Goal: Find specific page/section: Find specific page/section

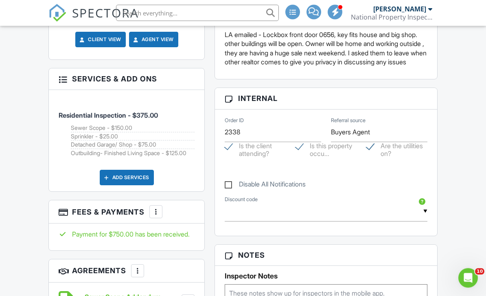
scroll to position [642, 0]
click at [158, 216] on div at bounding box center [156, 212] width 8 height 8
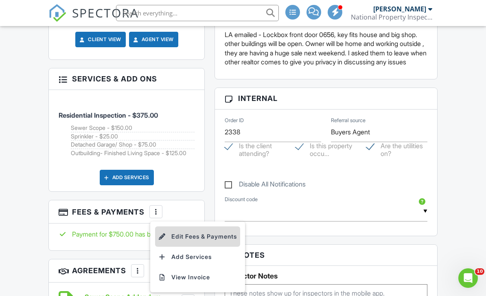
click at [194, 247] on li "Edit Fees & Payments" at bounding box center [197, 236] width 85 height 20
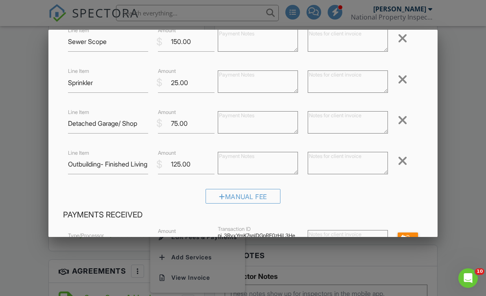
scroll to position [99, 0]
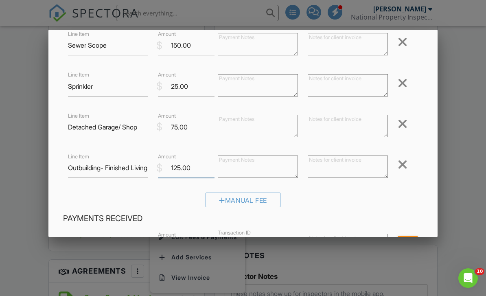
click at [182, 170] on input "125.00" at bounding box center [186, 168] width 57 height 20
type input "75.00"
click at [332, 199] on div "Manual Fee" at bounding box center [243, 203] width 360 height 21
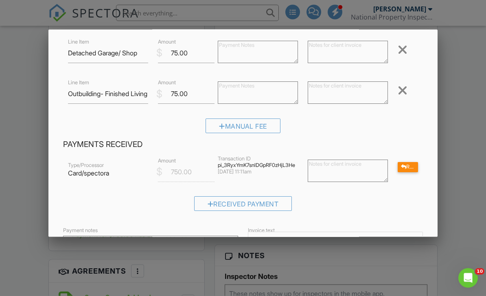
scroll to position [174, 0]
click at [318, 169] on textarea at bounding box center [348, 170] width 80 height 22
type textarea "Refund $75- Partial inspection of outbuildings due to storage"
click at [377, 202] on div "Received Payment" at bounding box center [243, 205] width 360 height 21
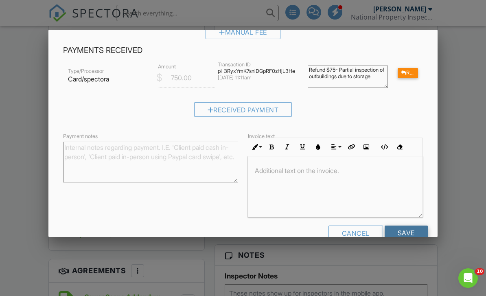
scroll to position [267, 0]
click at [398, 236] on input "Save" at bounding box center [406, 233] width 43 height 15
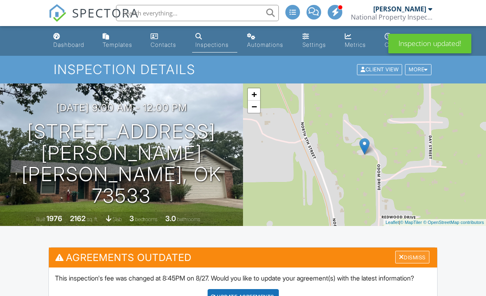
click at [406, 257] on div "Dismiss" at bounding box center [412, 257] width 34 height 13
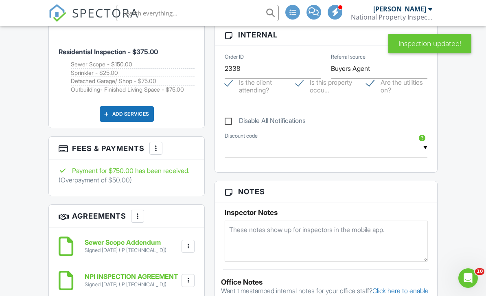
scroll to position [719, 0]
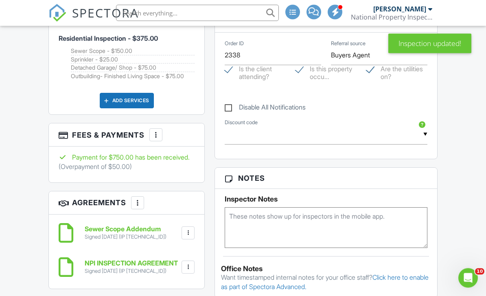
click at [156, 139] on div at bounding box center [156, 135] width 8 height 8
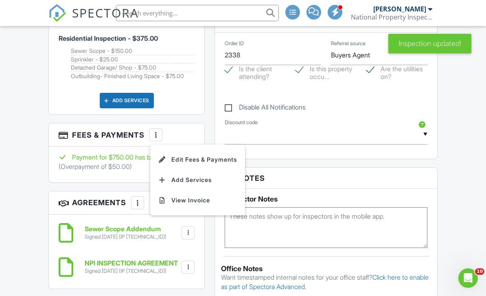
click at [40, 208] on div "Dashboard Templates Contacts Inspections Automations Settings Metrics Support C…" at bounding box center [243, 250] width 486 height 1887
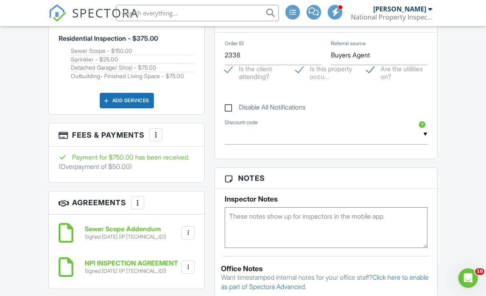
click at [158, 139] on div at bounding box center [156, 135] width 8 height 8
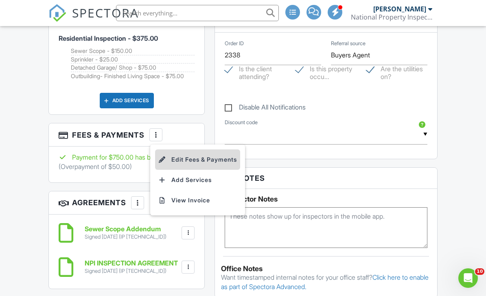
click at [181, 170] on li "Edit Fees & Payments" at bounding box center [197, 159] width 85 height 20
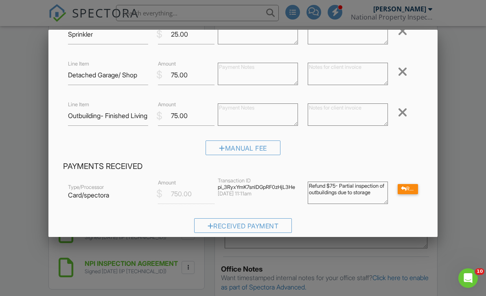
scroll to position [204, 0]
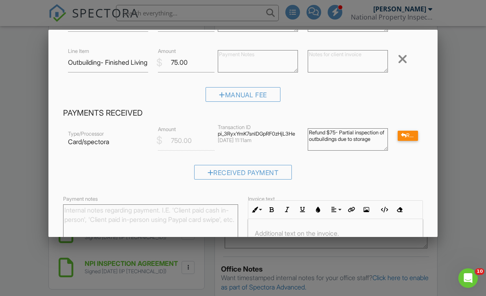
click at [340, 135] on textarea "Refund $75- Partial inspection of outbuildings due to storage" at bounding box center [348, 139] width 80 height 22
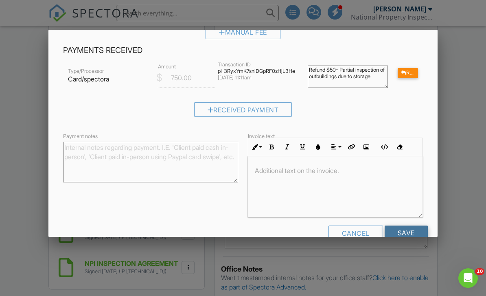
scroll to position [267, 0]
type textarea "Refund $50- Partial inspection of outbuildings due to storage"
click at [399, 234] on input "Save" at bounding box center [406, 233] width 43 height 15
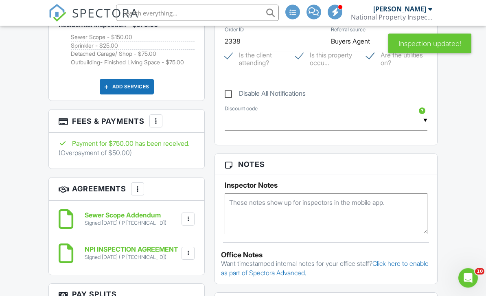
scroll to position [735, 0]
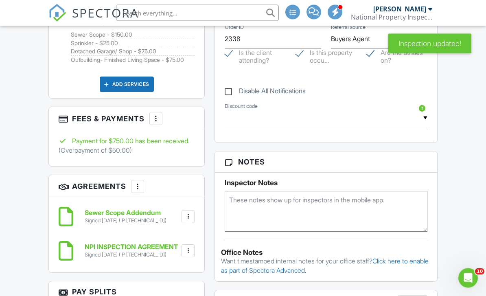
click at [157, 123] on div at bounding box center [156, 119] width 8 height 8
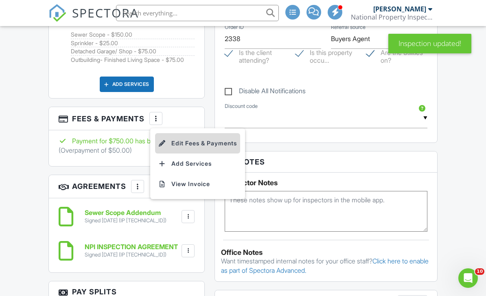
click at [193, 154] on li "Edit Fees & Payments" at bounding box center [197, 143] width 85 height 20
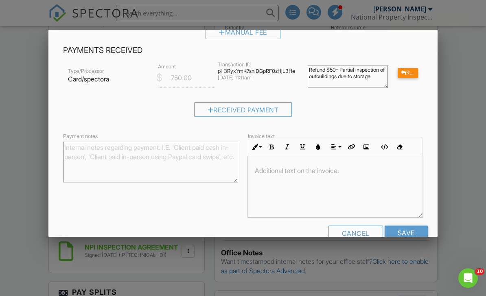
scroll to position [212, 0]
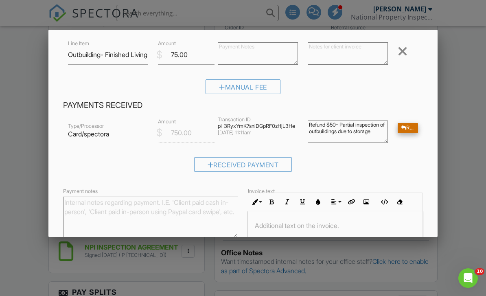
click at [402, 131] on div at bounding box center [404, 127] width 6 height 5
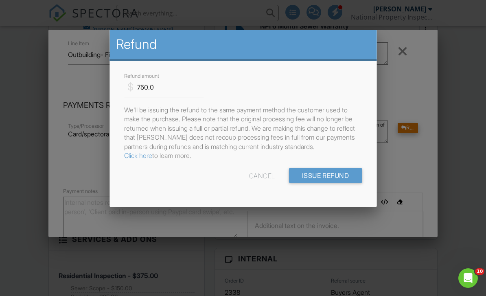
scroll to position [0, 0]
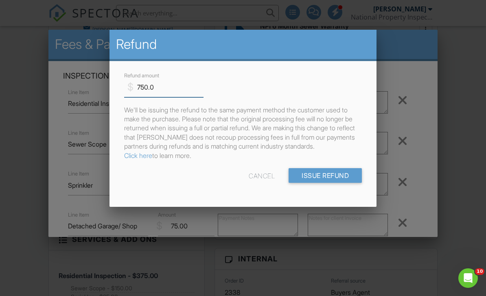
click at [147, 89] on input "750.0" at bounding box center [163, 87] width 79 height 20
type input "50.0"
click at [246, 94] on div "$ Refund amount 50.0" at bounding box center [243, 84] width 248 height 26
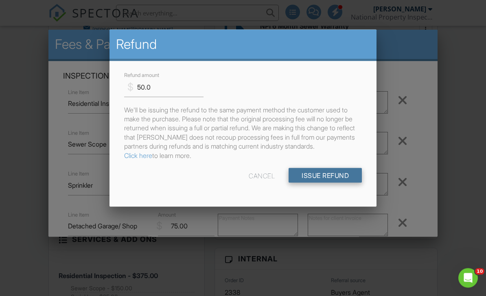
scroll to position [482, 0]
click at [306, 178] on input "Issue Refund" at bounding box center [325, 175] width 73 height 15
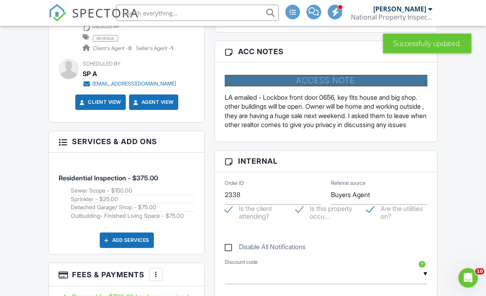
scroll to position [648, 0]
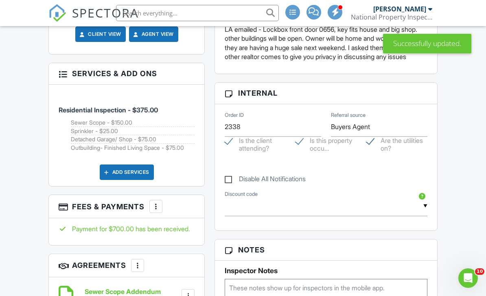
click at [157, 211] on div at bounding box center [156, 206] width 8 height 8
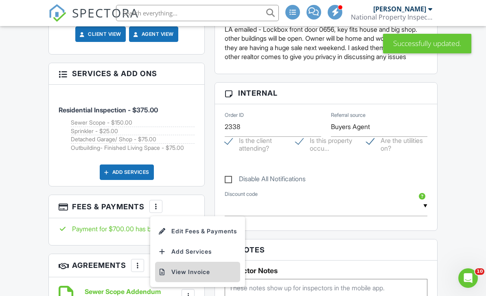
click at [184, 282] on li "View Invoice" at bounding box center [197, 272] width 85 height 20
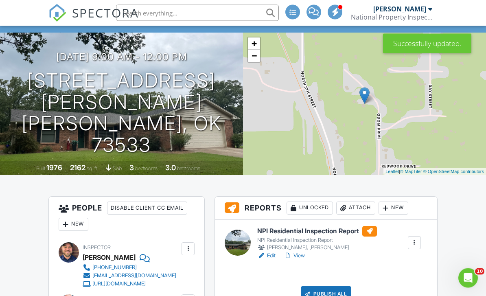
scroll to position [147, 0]
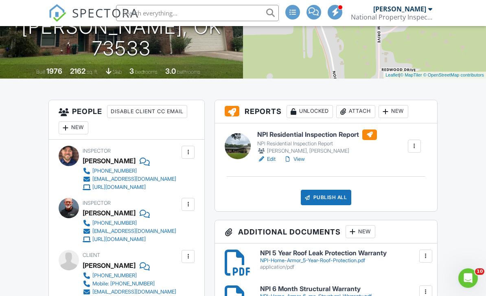
click at [356, 110] on div "Attach" at bounding box center [355, 111] width 39 height 13
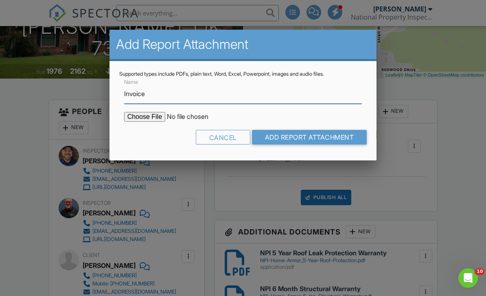
type input "Invoice"
click at [139, 121] on input "file" at bounding box center [193, 117] width 138 height 10
type input "C:\fakepath\Invoice - 08_27_2025 9_00 am - 4825 Odom Dr.pdf"
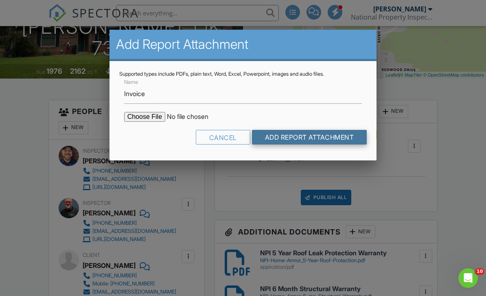
click at [274, 140] on input "Add Report Attachment" at bounding box center [309, 137] width 115 height 15
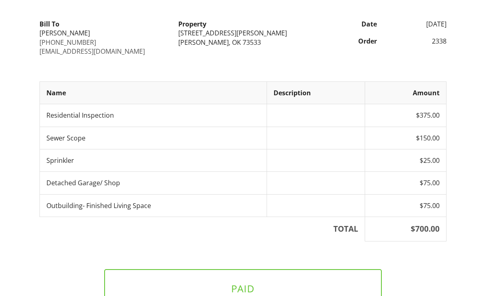
scroll to position [127, 0]
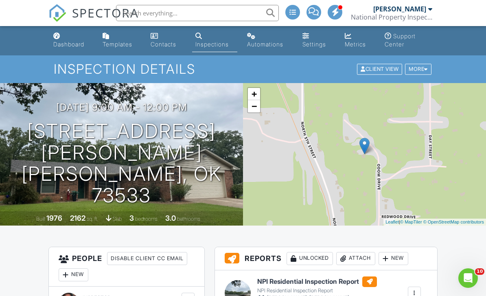
scroll to position [132, 0]
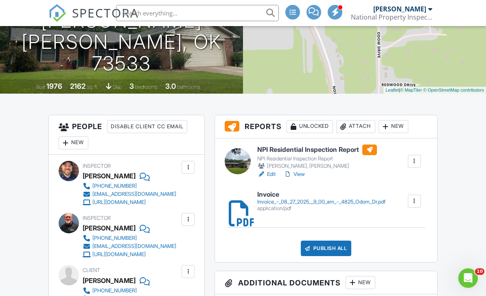
click at [303, 173] on link "View" at bounding box center [294, 174] width 21 height 8
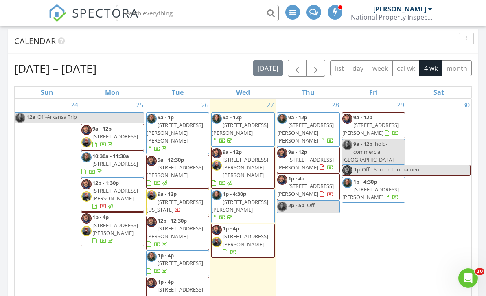
scroll to position [340, 0]
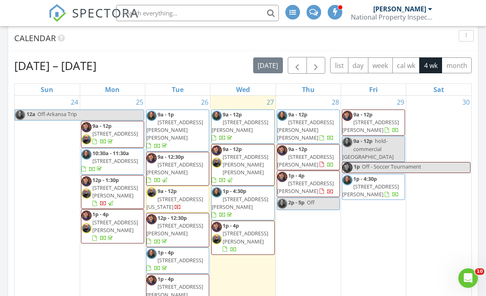
click at [261, 222] on span "1p - 4p 1612 NW 26th St, Lawton 73505" at bounding box center [243, 238] width 62 height 32
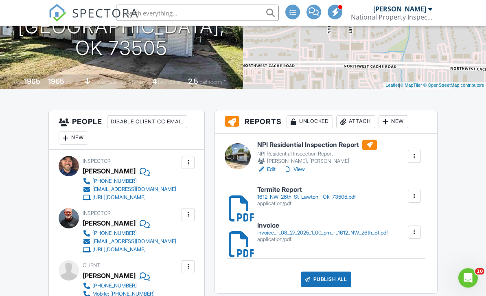
scroll to position [136, 0]
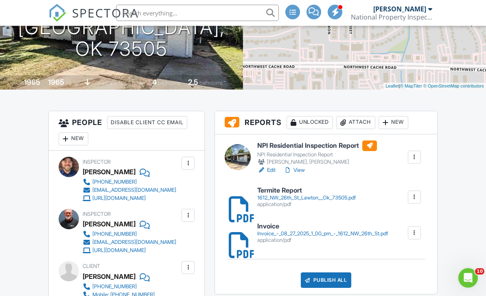
click at [297, 199] on div "1612_NW_26th_St_Lawton__Ok_73505.pdf" at bounding box center [306, 198] width 99 height 7
click at [272, 170] on link "Edit" at bounding box center [266, 170] width 18 height 8
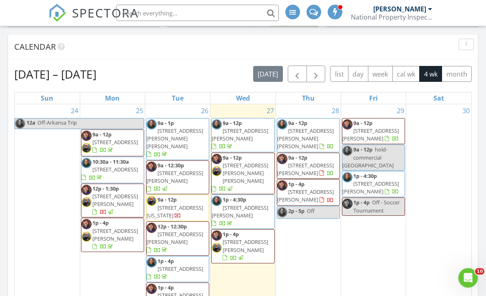
scroll to position [332, 0]
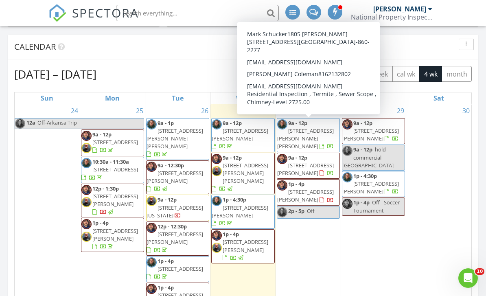
click at [322, 132] on span "[STREET_ADDRESS][PERSON_NAME][PERSON_NAME]" at bounding box center [305, 138] width 57 height 23
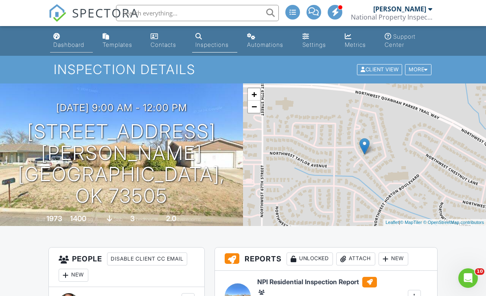
click at [64, 44] on div "Dashboard" at bounding box center [68, 44] width 31 height 7
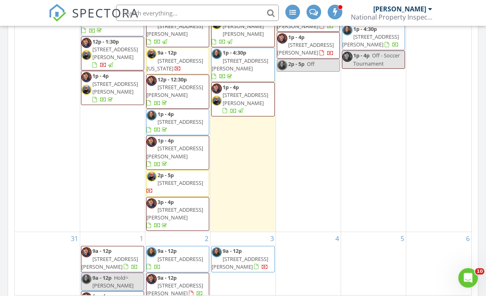
scroll to position [460, 0]
click at [266, 255] on span "[STREET_ADDRESS][PERSON_NAME]" at bounding box center [240, 262] width 57 height 15
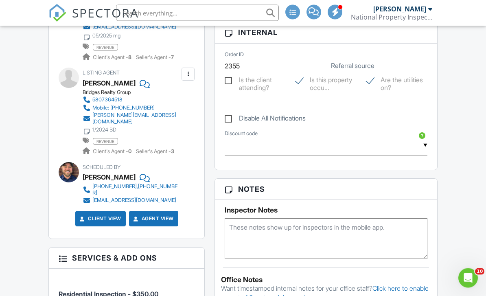
scroll to position [410, 0]
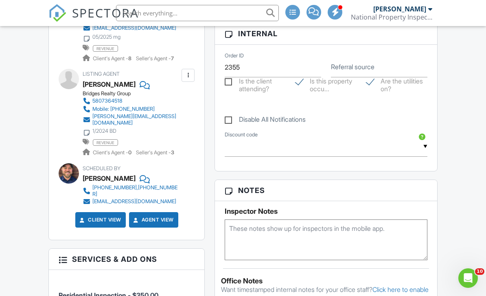
click at [254, 238] on textarea at bounding box center [326, 239] width 202 height 41
type textarea "Code 3011"
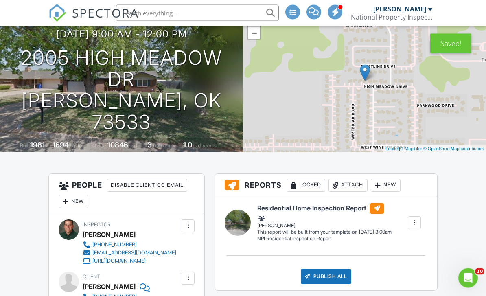
scroll to position [0, 0]
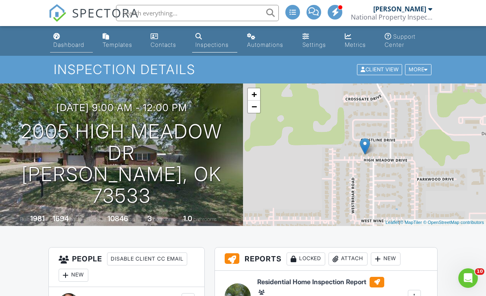
click at [75, 45] on div "Dashboard" at bounding box center [68, 44] width 31 height 7
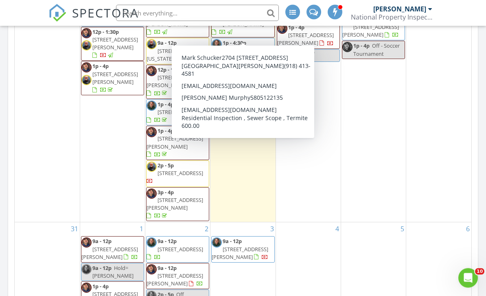
scroll to position [414, 0]
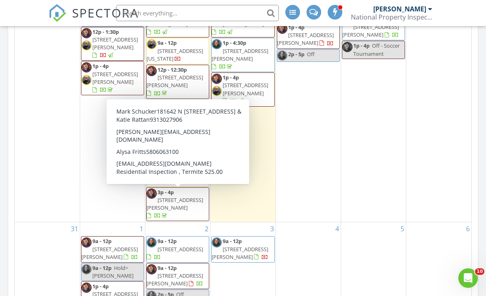
click at [179, 237] on link "9a - 12p [STREET_ADDRESS]" at bounding box center [175, 248] width 57 height 23
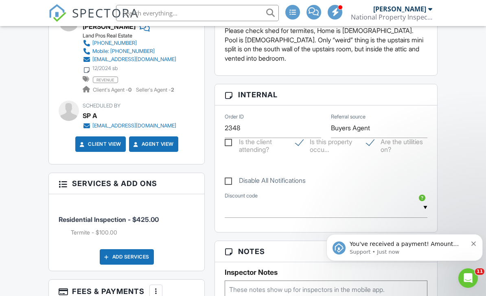
scroll to position [499, 0]
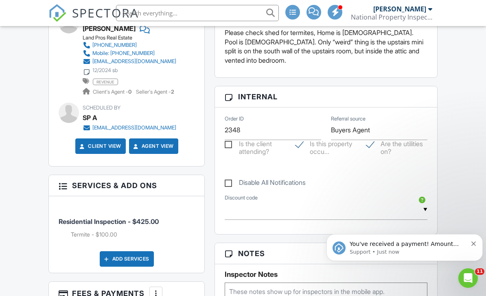
click at [475, 243] on icon "Dismiss notification" at bounding box center [474, 243] width 4 height 4
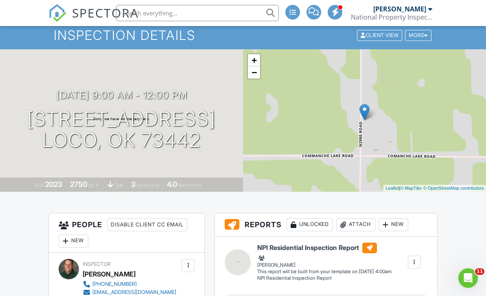
scroll to position [0, 0]
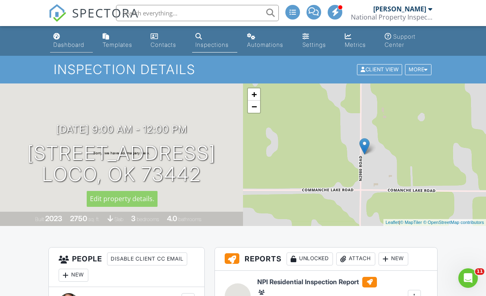
click at [71, 45] on div "Dashboard" at bounding box center [68, 44] width 31 height 7
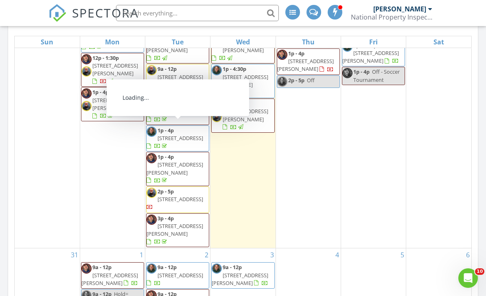
scroll to position [388, 0]
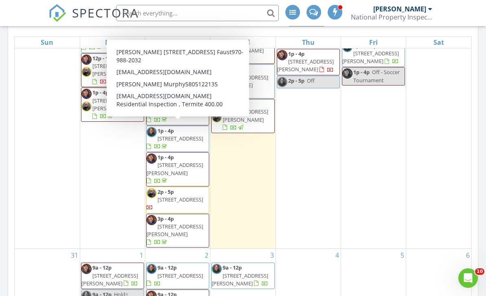
click at [18, 20] on nav "SPECTORA [PERSON_NAME] National Property Inspections Role: Inspector Dashboard …" at bounding box center [243, 13] width 486 height 26
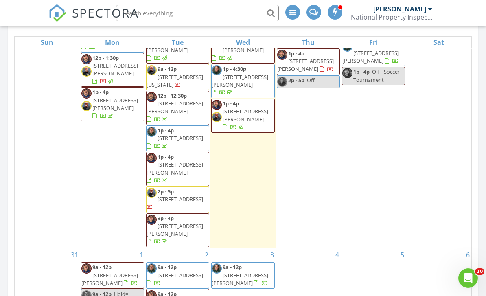
scroll to position [75, 0]
click at [164, 264] on span "9a - 12p [STREET_ADDRESS]" at bounding box center [178, 276] width 62 height 24
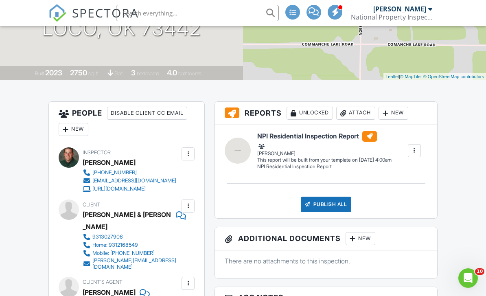
click at [81, 132] on div "New" at bounding box center [74, 129] width 30 height 13
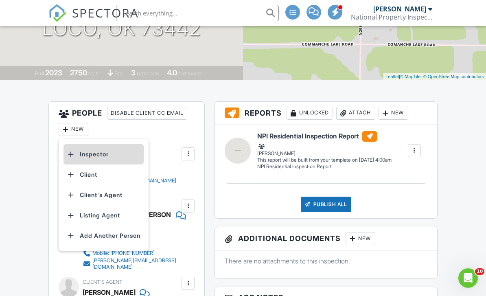
click at [89, 157] on li "Inspector" at bounding box center [104, 154] width 80 height 20
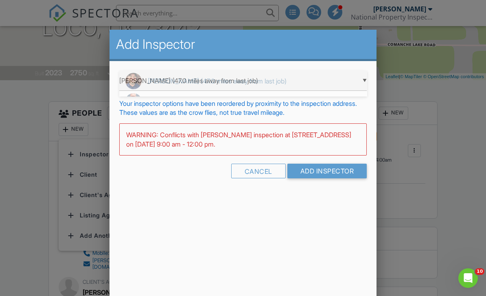
click at [182, 79] on div "▼ Dustin Snell (47.0 miles away from last job) Dustin Snell (47.0 miles away fr…" at bounding box center [243, 81] width 248 height 20
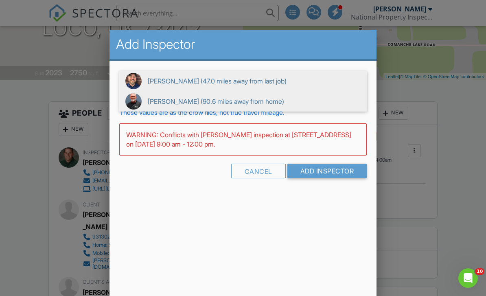
click at [159, 100] on span "Michael McDaniel (90.6 miles away from home)" at bounding box center [243, 101] width 248 height 20
type input "Michael McDaniel (90.6 miles away from home)"
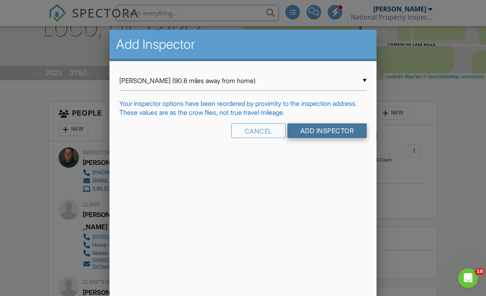
click at [308, 138] on input "Add Inspector" at bounding box center [328, 130] width 80 height 15
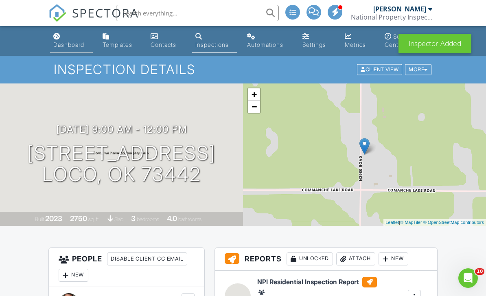
click at [72, 45] on div "Dashboard" at bounding box center [68, 44] width 31 height 7
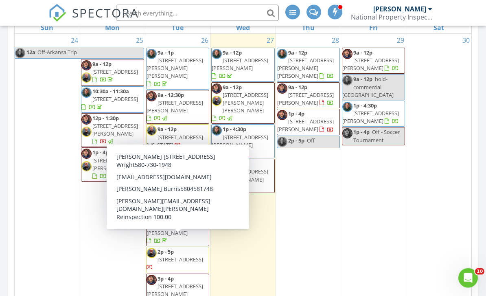
scroll to position [402, 0]
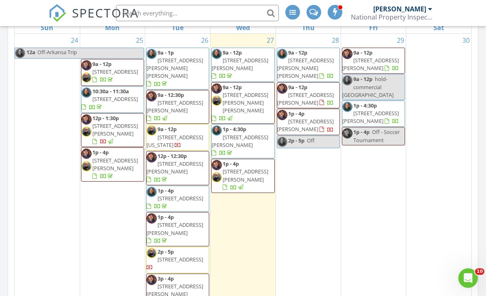
click at [14, 18] on nav "SPECTORA Mark Schucker National Property Inspections Role: Inspector Dashboard …" at bounding box center [243, 13] width 486 height 26
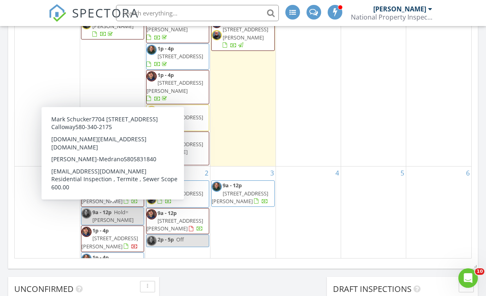
scroll to position [481, 0]
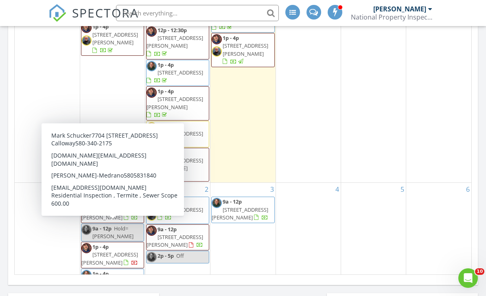
click at [18, 21] on nav "SPECTORA Mark Schucker National Property Inspections Role: Inspector Dashboard …" at bounding box center [243, 13] width 486 height 26
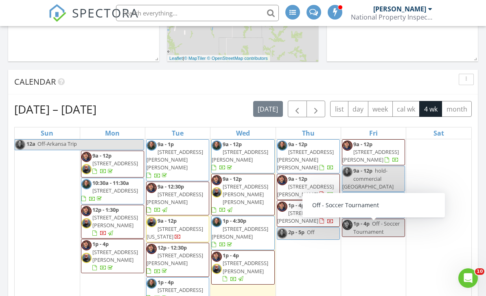
scroll to position [11, 0]
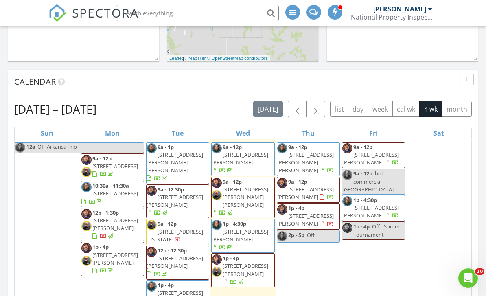
click at [320, 167] on div at bounding box center [327, 171] width 14 height 8
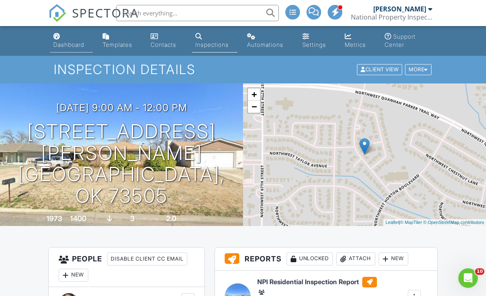
click at [75, 45] on div "Dashboard" at bounding box center [68, 44] width 31 height 7
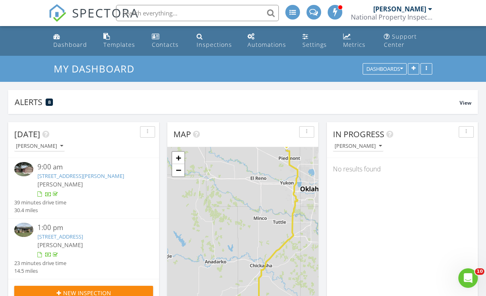
click at [144, 18] on input "text" at bounding box center [197, 13] width 163 height 16
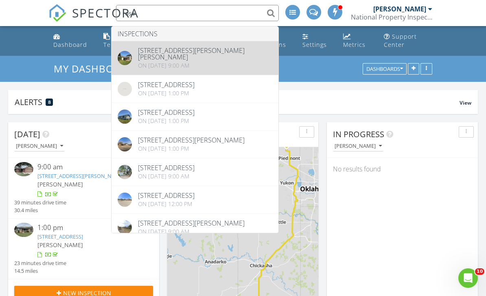
type input "rose"
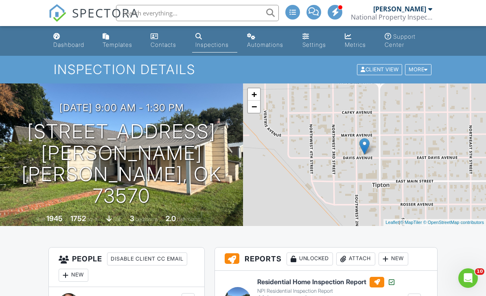
click at [164, 14] on input "text" at bounding box center [197, 13] width 163 height 16
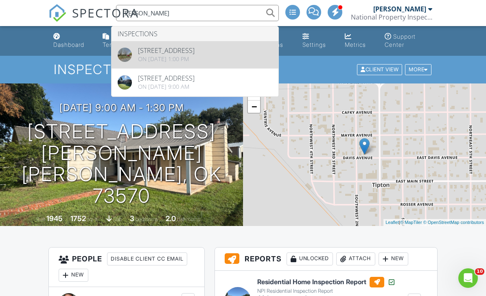
type input "[PERSON_NAME]"
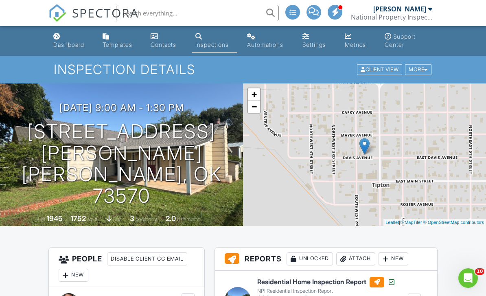
click at [132, 13] on input "text" at bounding box center [197, 13] width 163 height 16
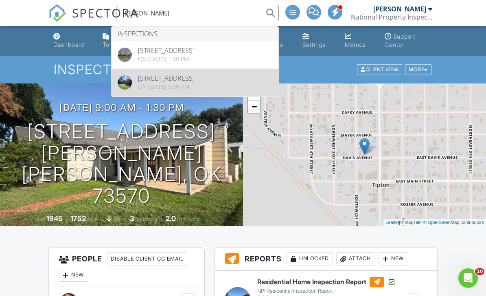
type input "rose calloway"
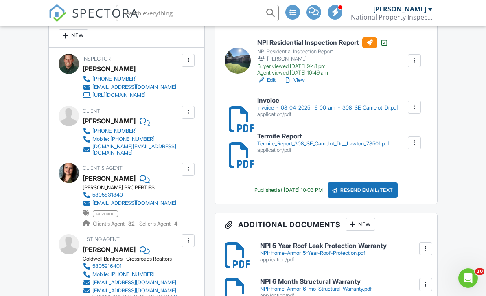
scroll to position [154, 0]
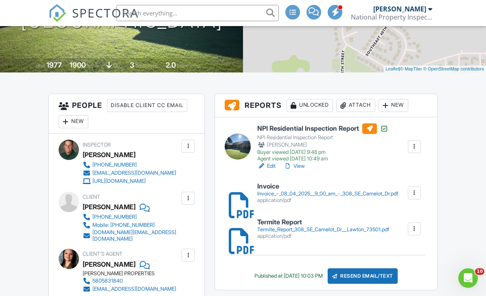
click at [302, 165] on link "View" at bounding box center [294, 166] width 21 height 8
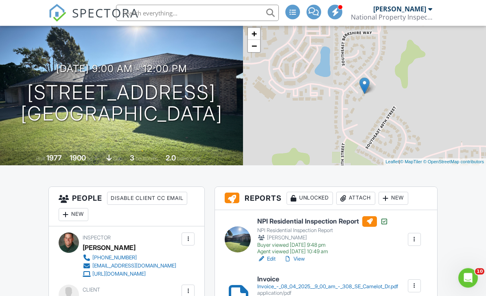
scroll to position [0, 0]
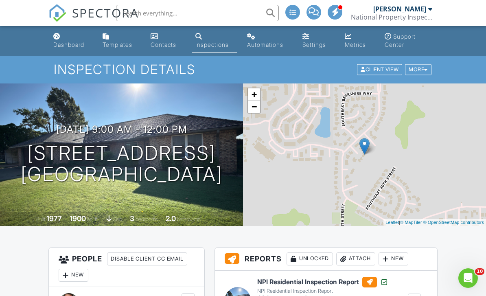
click at [142, 14] on input "text" at bounding box center [197, 13] width 163 height 16
type input "f"
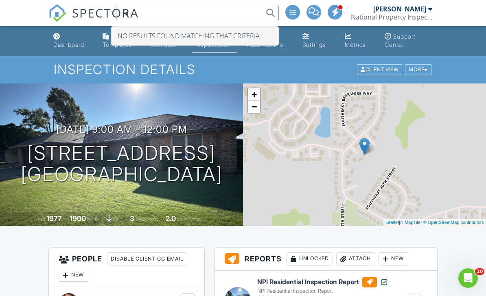
type input "f"
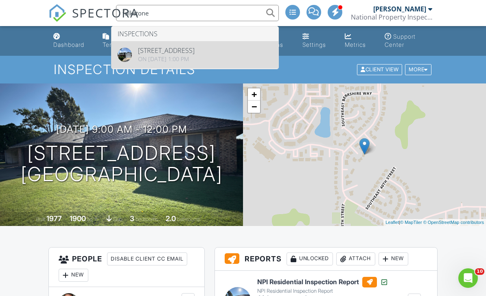
type input "folkstone"
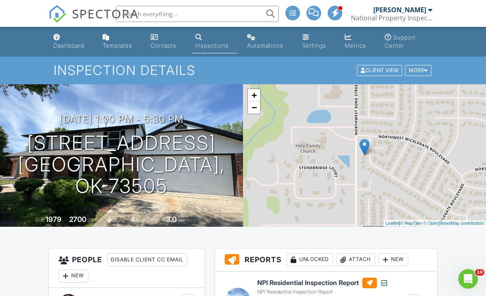
scroll to position [71, 0]
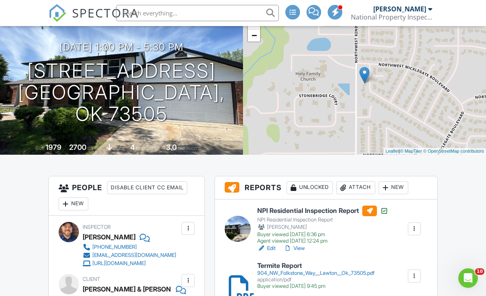
click at [301, 248] on link "View" at bounding box center [294, 248] width 21 height 8
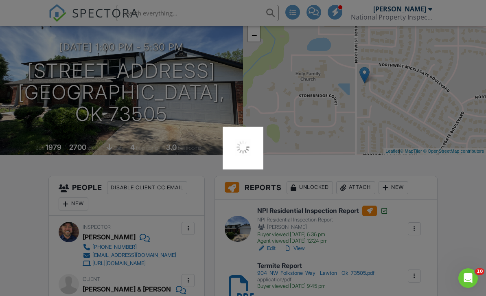
scroll to position [97, 0]
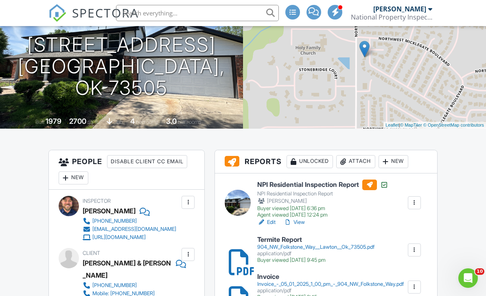
click at [302, 224] on link "View" at bounding box center [294, 222] width 21 height 8
